Goal: Task Accomplishment & Management: Manage account settings

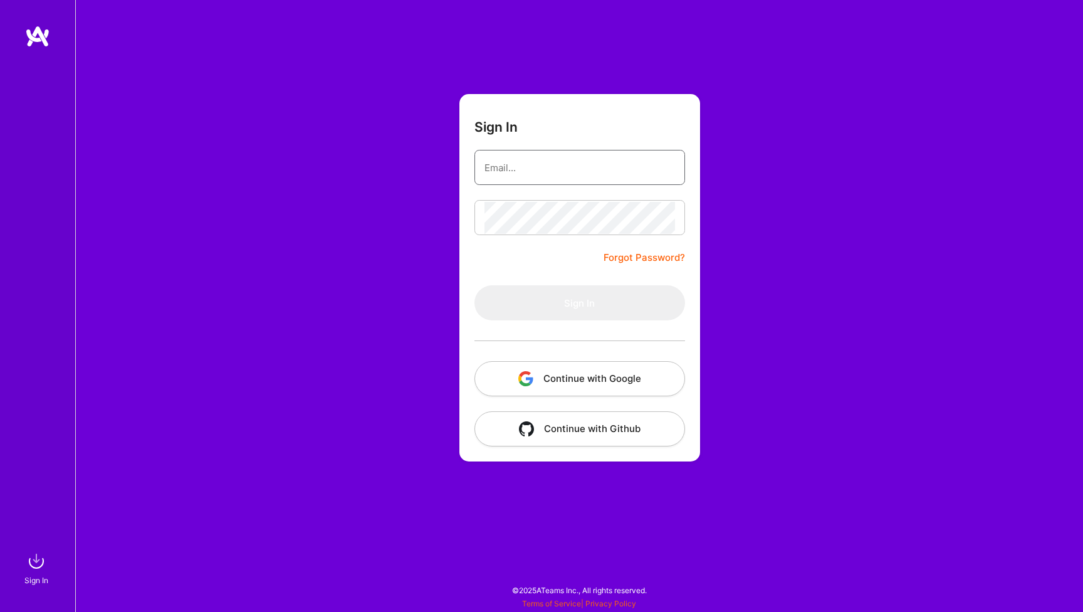
type input "[PERSON_NAME][EMAIL_ADDRESS][PERSON_NAME][DOMAIN_NAME]"
click at [579, 303] on button "Sign In" at bounding box center [580, 302] width 211 height 35
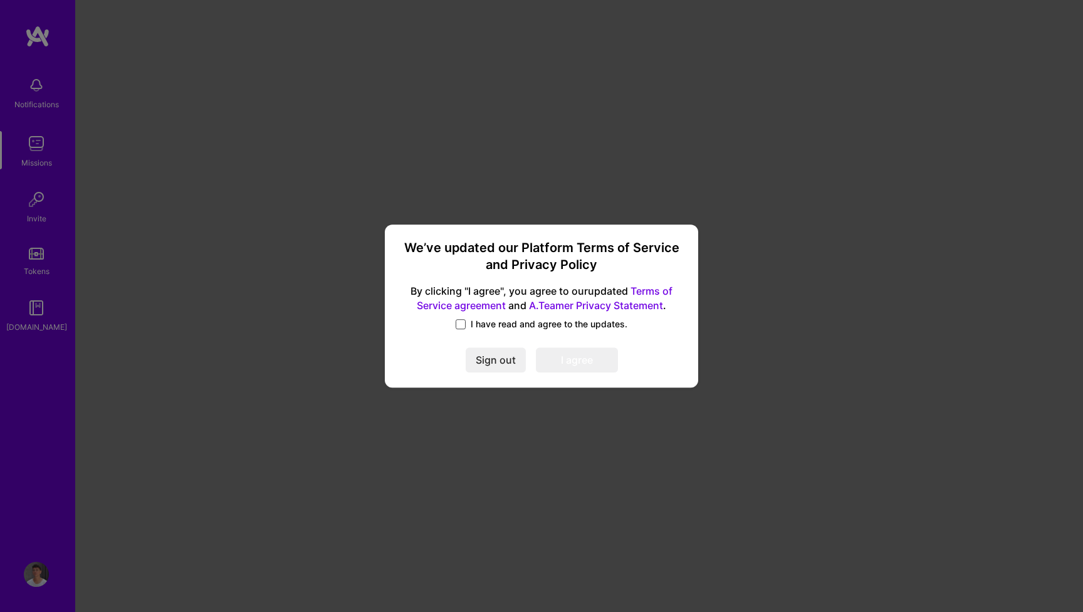
click at [463, 327] on span at bounding box center [461, 324] width 10 height 10
click at [0, 0] on input "I have read and agree to the updates." at bounding box center [0, 0] width 0 height 0
click at [569, 346] on div "We’ve updated our Platform Terms of Service and Privacy Policy By clicking "I a…" at bounding box center [541, 306] width 303 height 154
click at [569, 351] on button "I agree" at bounding box center [577, 359] width 82 height 25
